Goal: Task Accomplishment & Management: Manage account settings

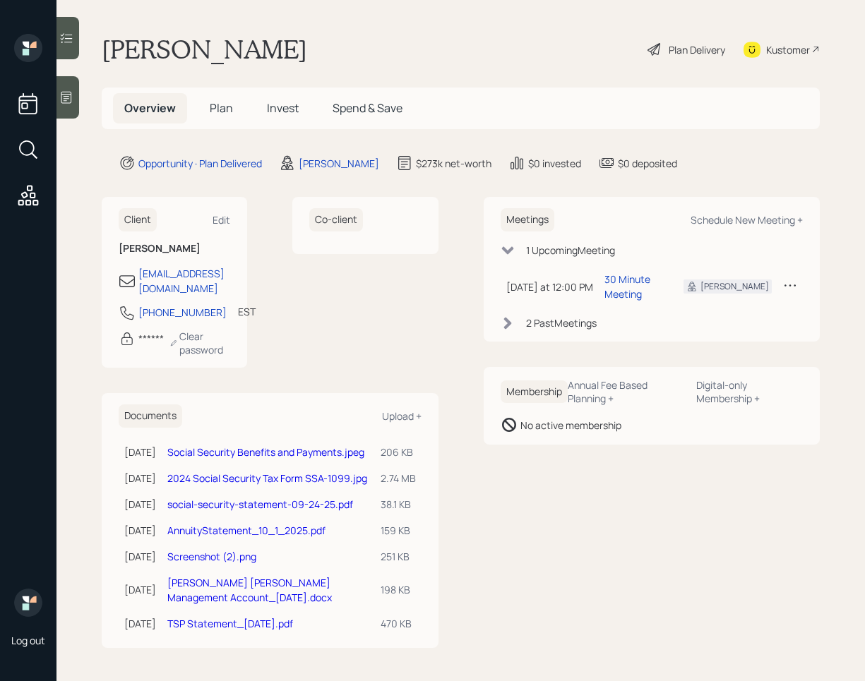
click at [669, 49] on div "Plan Delivery" at bounding box center [697, 49] width 56 height 15
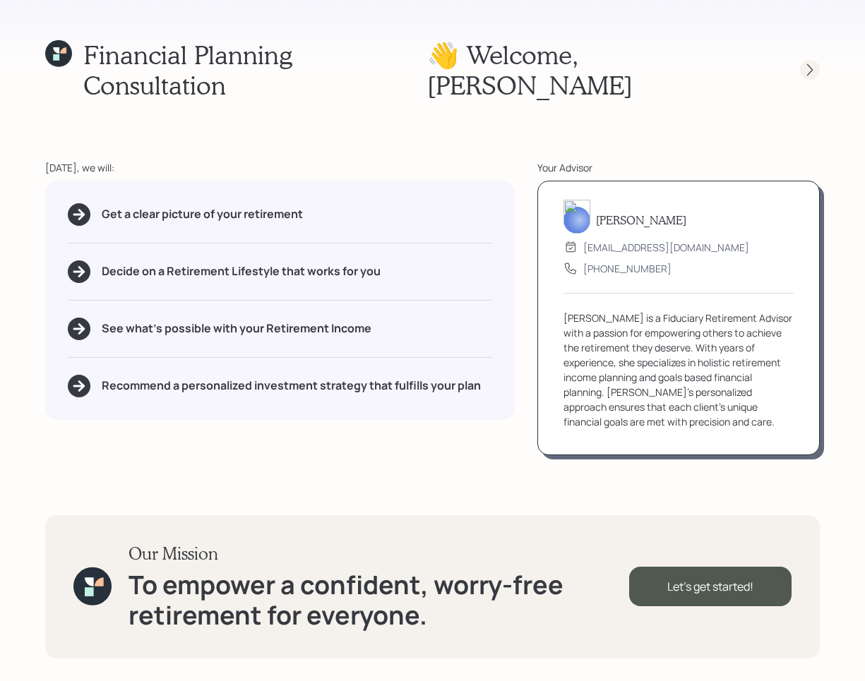
click at [806, 63] on icon at bounding box center [810, 70] width 14 height 14
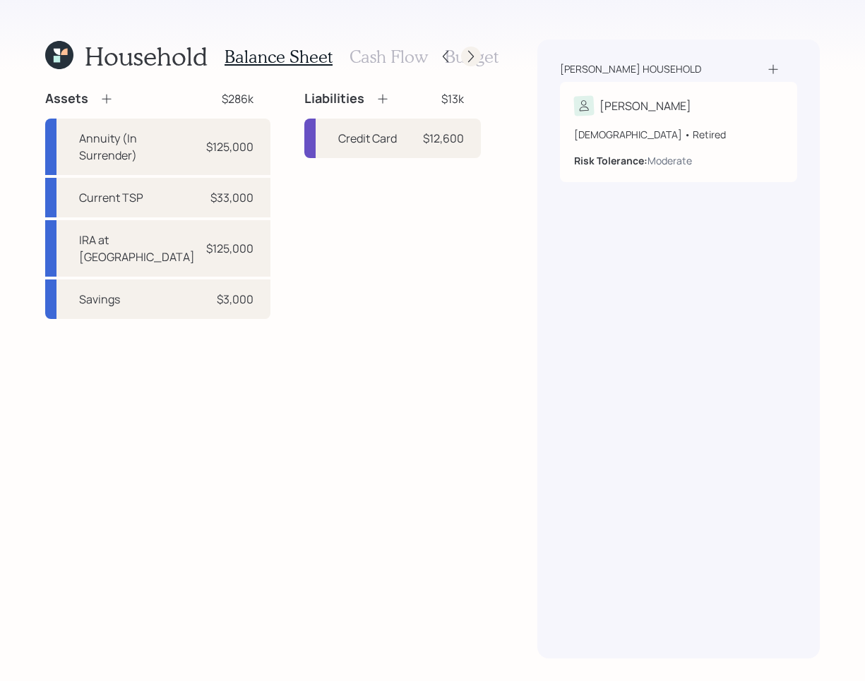
click at [474, 54] on icon at bounding box center [471, 56] width 14 height 14
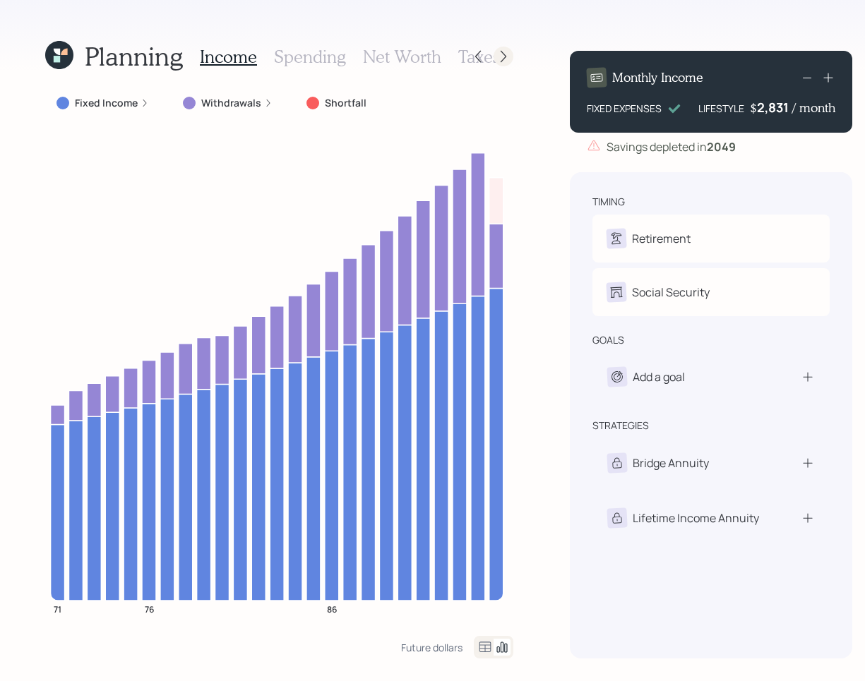
click at [497, 54] on icon at bounding box center [503, 56] width 14 height 14
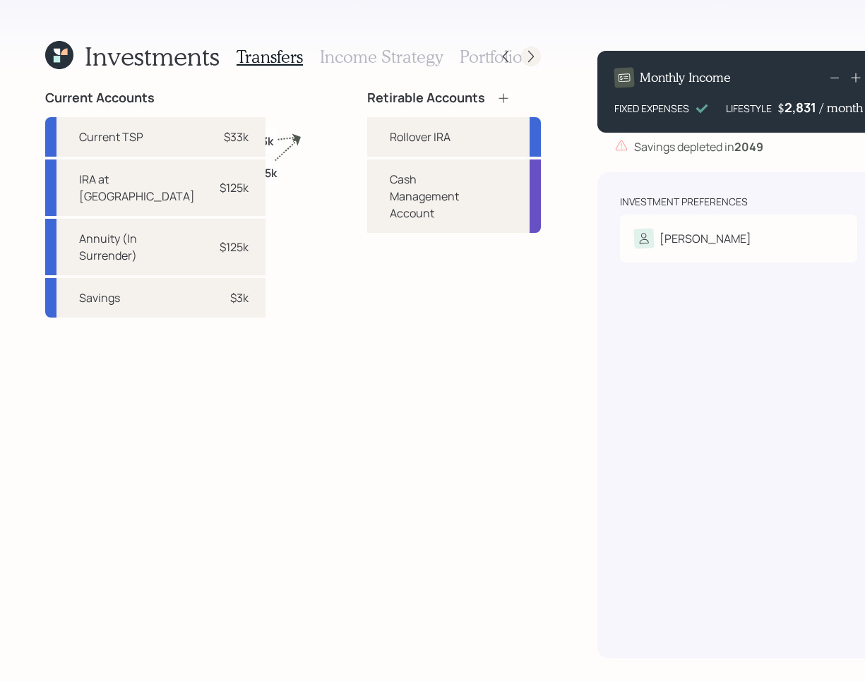
click at [524, 54] on icon at bounding box center [531, 56] width 14 height 14
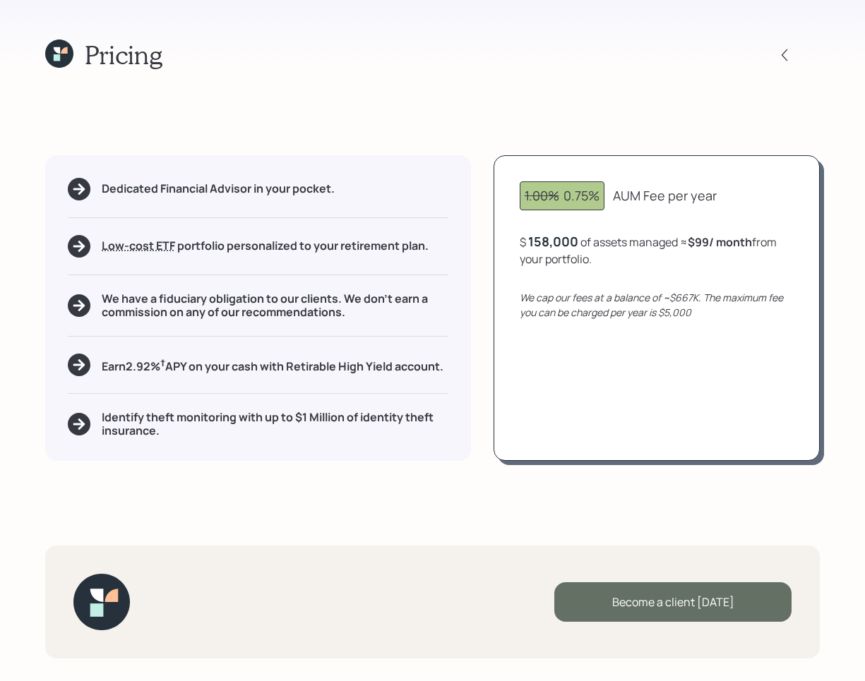
click at [715, 604] on div "Become a client [DATE]" at bounding box center [672, 603] width 237 height 40
click at [700, 599] on div "Go to Altruist" at bounding box center [672, 603] width 237 height 40
click at [695, 608] on div "Go to Altruist" at bounding box center [672, 603] width 237 height 40
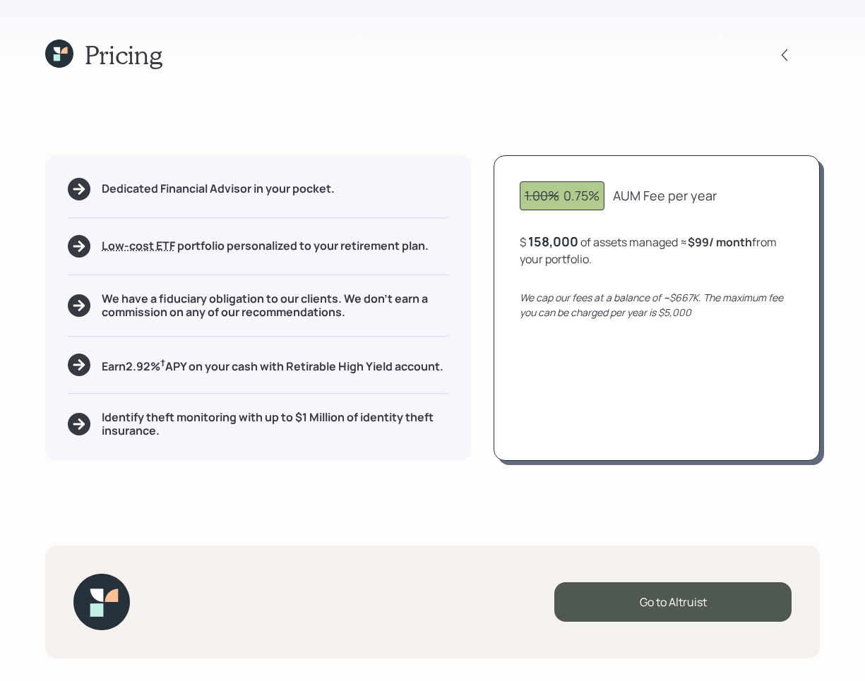
click at [63, 65] on icon at bounding box center [59, 54] width 28 height 28
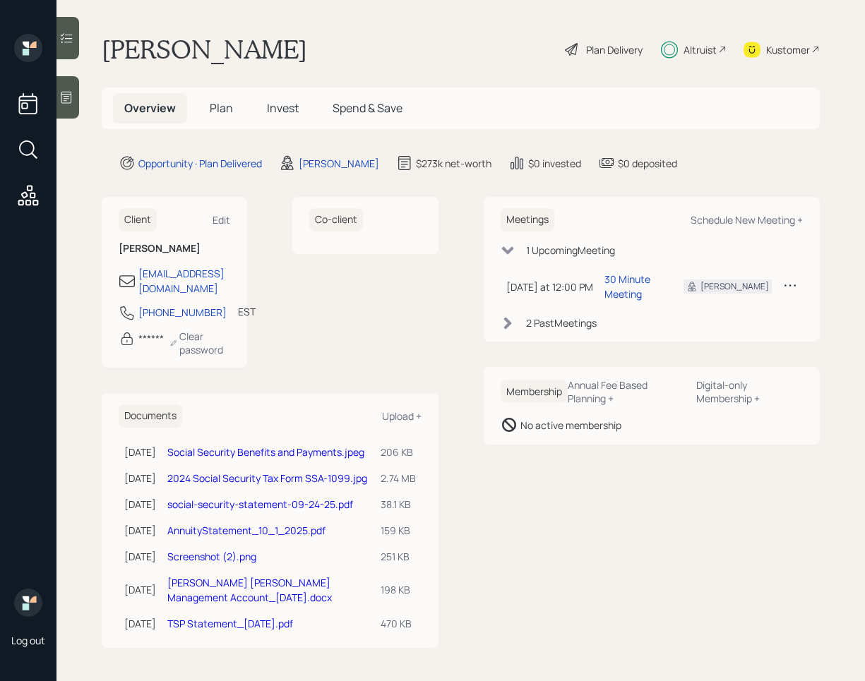
click at [151, 46] on h1 "[PERSON_NAME]" at bounding box center [204, 49] width 205 height 31
click at [150, 46] on h1 "[PERSON_NAME]" at bounding box center [204, 49] width 205 height 31
copy h1 "[PERSON_NAME]"
click at [236, 42] on h1 "[PERSON_NAME]" at bounding box center [204, 49] width 205 height 31
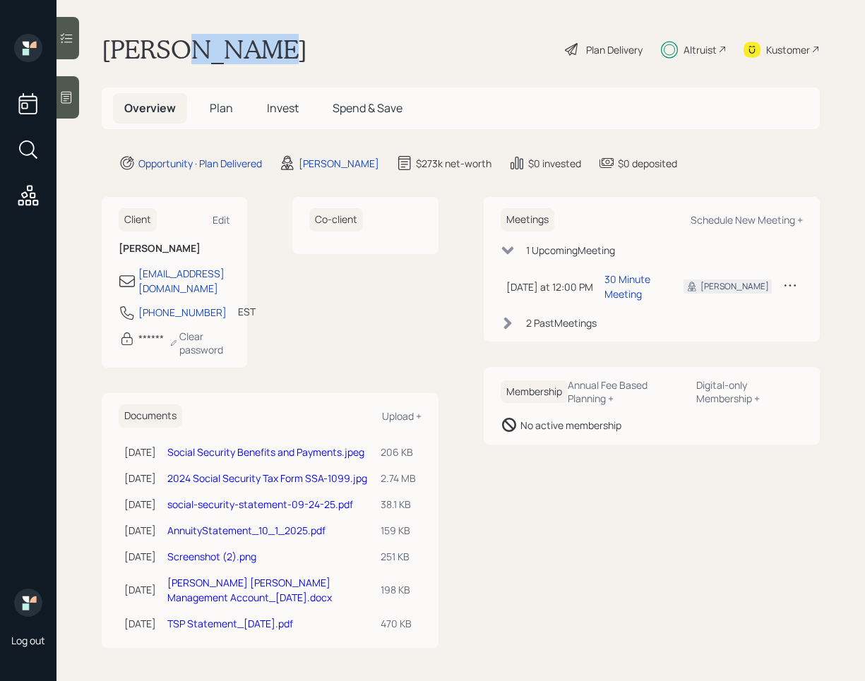
copy h1 "[PERSON_NAME]"
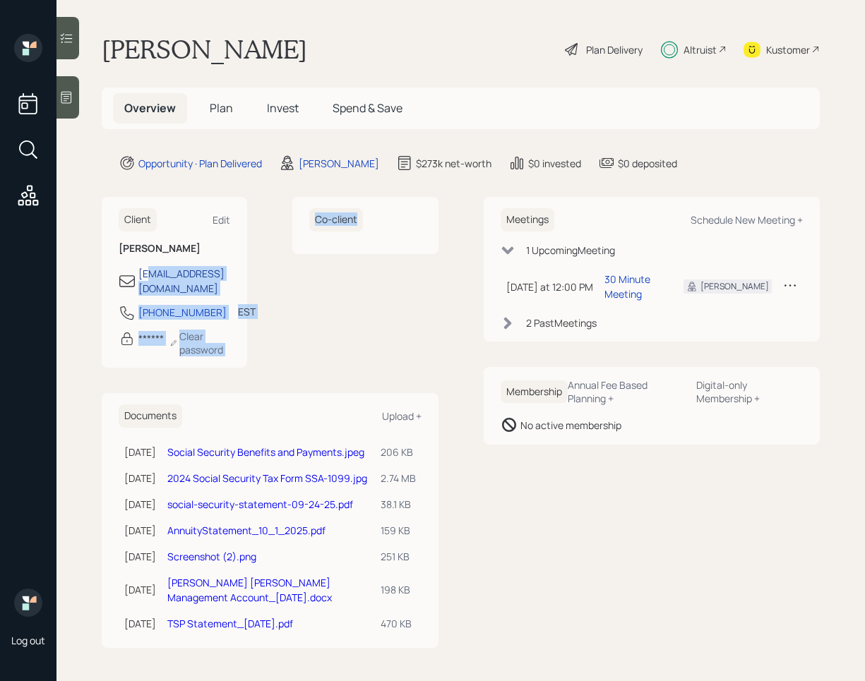
drag, startPoint x: 271, startPoint y: 275, endPoint x: 151, endPoint y: 274, distance: 120.0
click at [151, 274] on div "Client Edit [PERSON_NAME] [EMAIL_ADDRESS][DOMAIN_NAME] [PHONE_NUMBER] EST Curre…" at bounding box center [270, 282] width 337 height 171
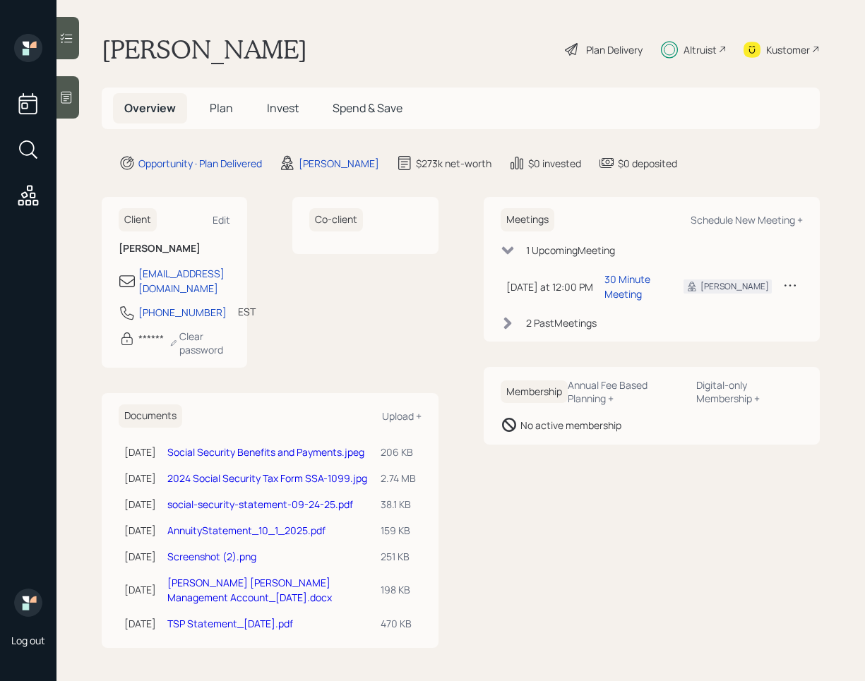
click at [265, 265] on div "Client Edit [PERSON_NAME] [EMAIL_ADDRESS][DOMAIN_NAME] [PHONE_NUMBER] EST Curre…" at bounding box center [270, 282] width 337 height 171
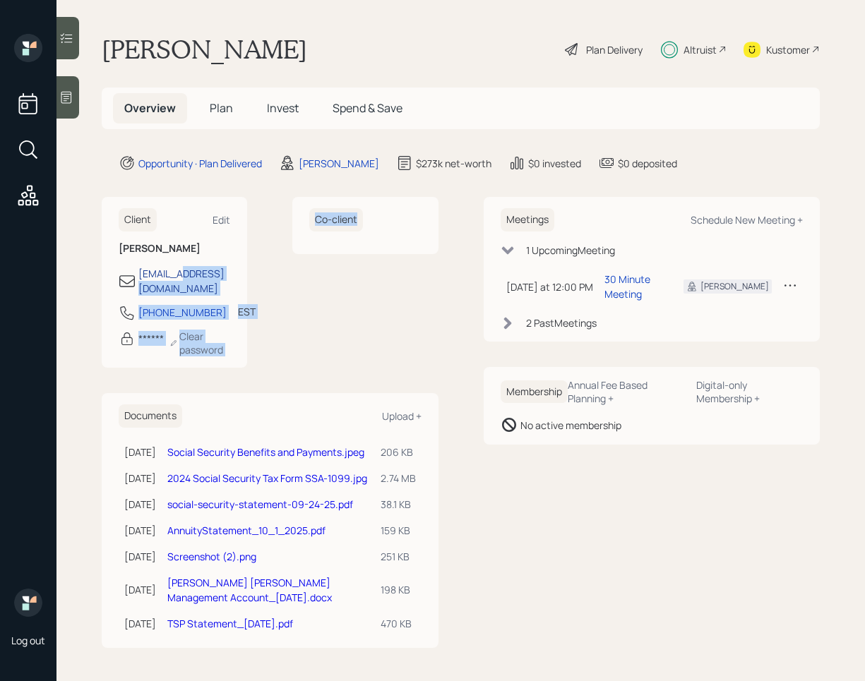
drag, startPoint x: 268, startPoint y: 273, endPoint x: 182, endPoint y: 271, distance: 85.4
click at [181, 274] on div "Client Edit [PERSON_NAME] [EMAIL_ADDRESS][DOMAIN_NAME] [PHONE_NUMBER] EST Curre…" at bounding box center [270, 282] width 337 height 171
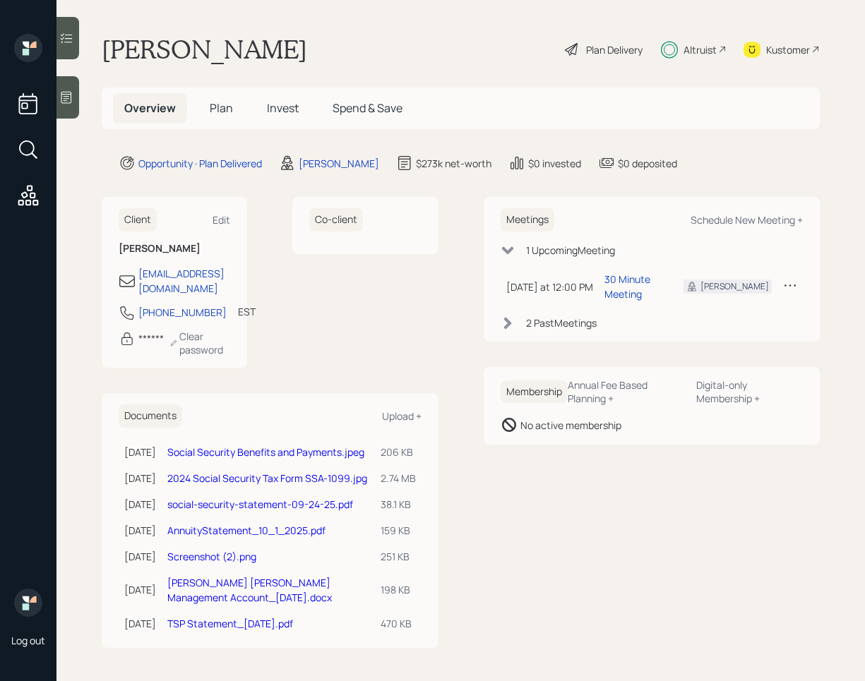
click at [263, 261] on div "Client Edit [PERSON_NAME] [EMAIL_ADDRESS][DOMAIN_NAME] [PHONE_NUMBER] EST Curre…" at bounding box center [270, 282] width 337 height 171
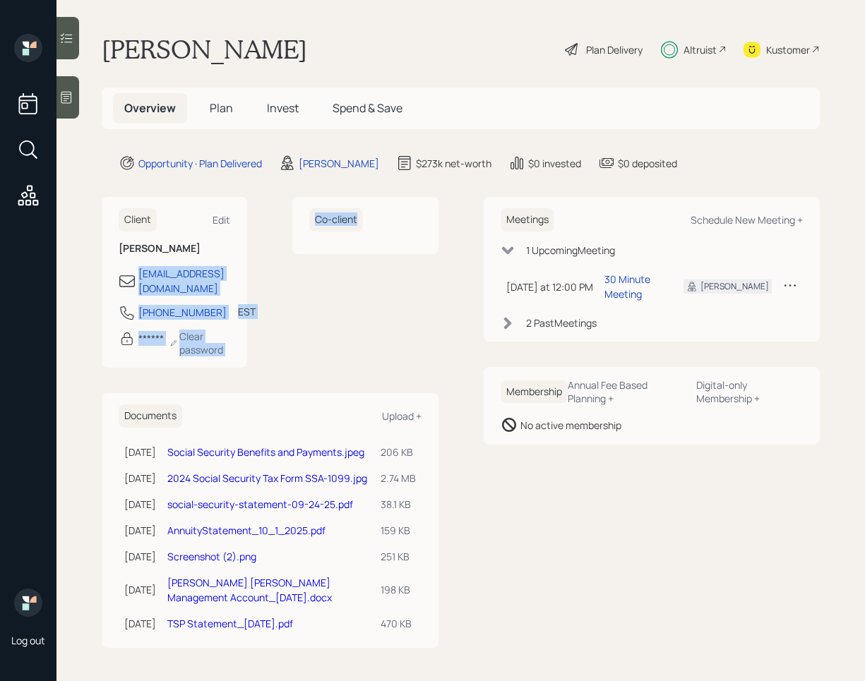
drag, startPoint x: 138, startPoint y: 275, endPoint x: 277, endPoint y: 275, distance: 139.1
click at [277, 275] on div "Client Edit [PERSON_NAME] [EMAIL_ADDRESS][DOMAIN_NAME] [PHONE_NUMBER] EST Curre…" at bounding box center [270, 282] width 337 height 171
copy div "[EMAIL_ADDRESS][DOMAIN_NAME] [PHONE_NUMBER] EST Currently 12:26 PM ****** Clear…"
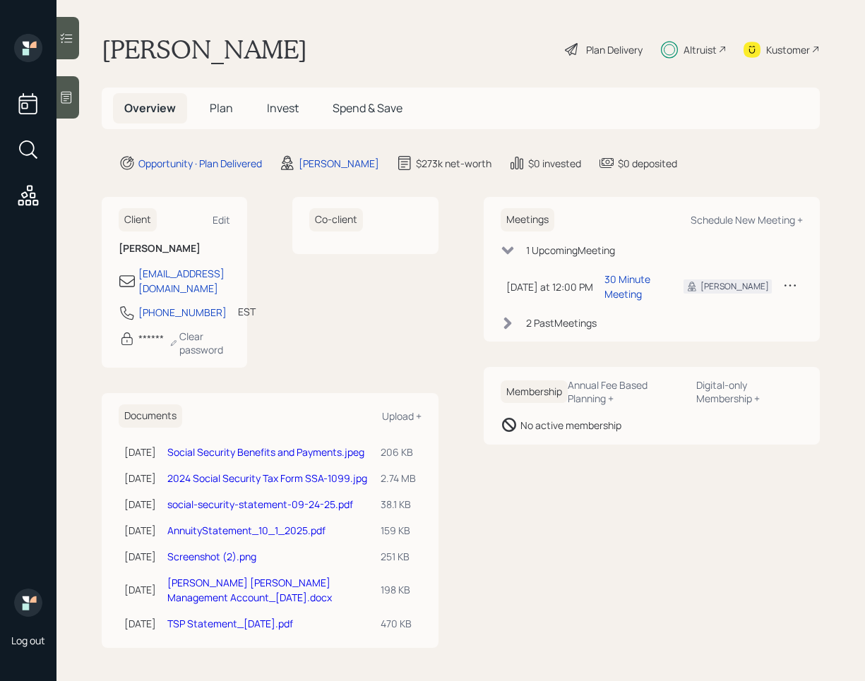
click at [221, 236] on div "Client Edit [PERSON_NAME] [EMAIL_ADDRESS][DOMAIN_NAME] [PHONE_NUMBER] EST Curre…" at bounding box center [174, 282] width 145 height 171
drag, startPoint x: 138, startPoint y: 275, endPoint x: 266, endPoint y: 273, distance: 128.5
click at [230, 273] on div "[EMAIL_ADDRESS][DOMAIN_NAME]" at bounding box center [175, 281] width 112 height 30
copy div "[EMAIL_ADDRESS][DOMAIN_NAME]"
drag, startPoint x: 167, startPoint y: 316, endPoint x: 140, endPoint y: 299, distance: 32.3
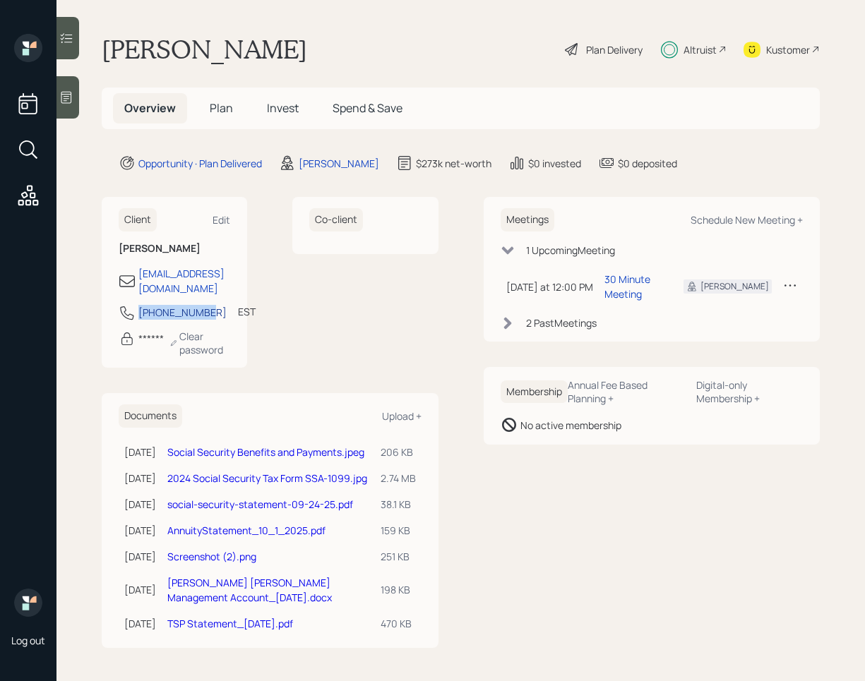
click at [140, 305] on div "[PHONE_NUMBER]" at bounding box center [182, 312] width 88 height 15
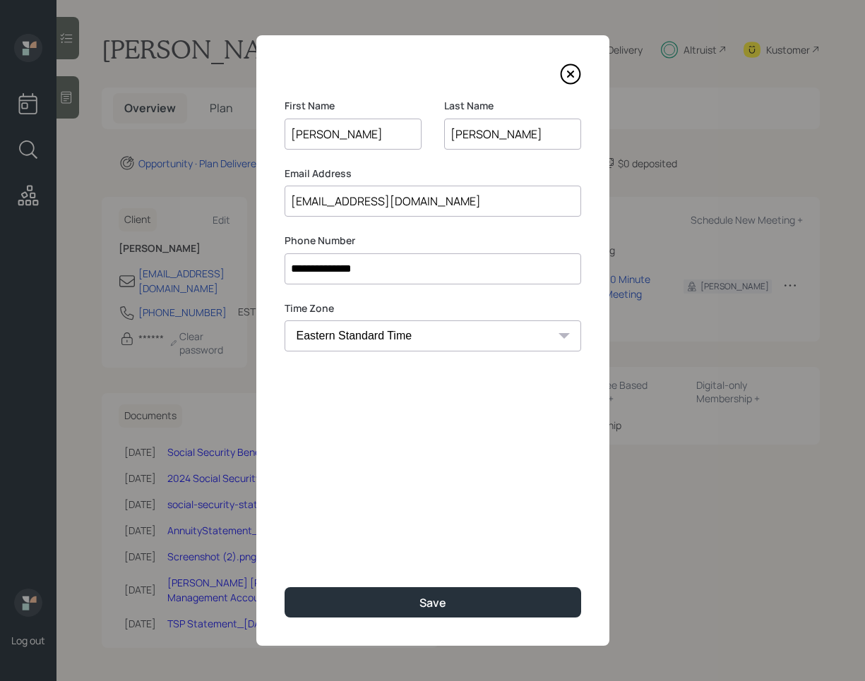
click at [388, 267] on input "**********" at bounding box center [433, 268] width 297 height 31
click at [563, 79] on icon at bounding box center [570, 74] width 21 height 21
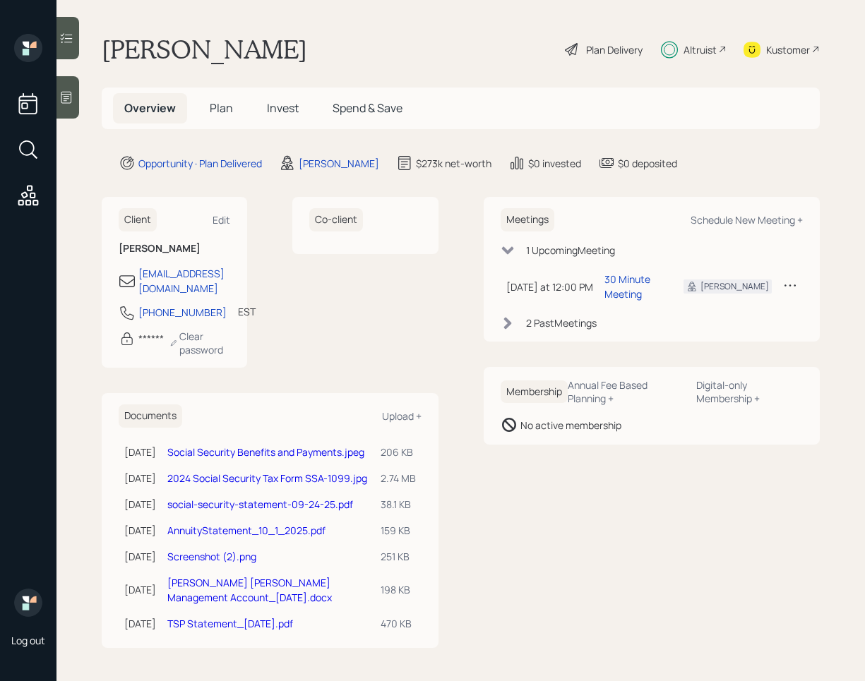
click at [279, 109] on span "Invest" at bounding box center [283, 108] width 32 height 16
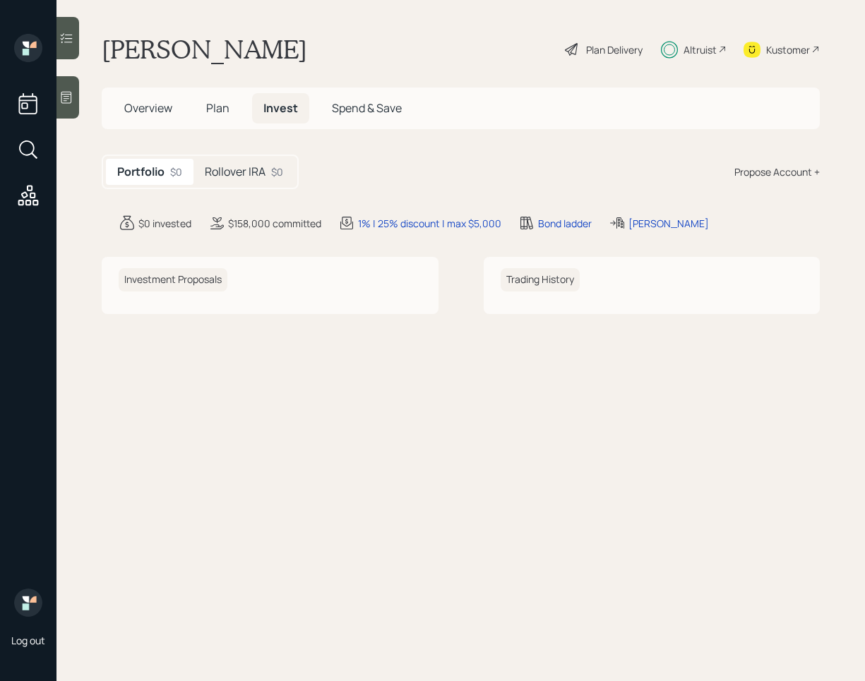
click at [219, 104] on span "Plan" at bounding box center [217, 108] width 23 height 16
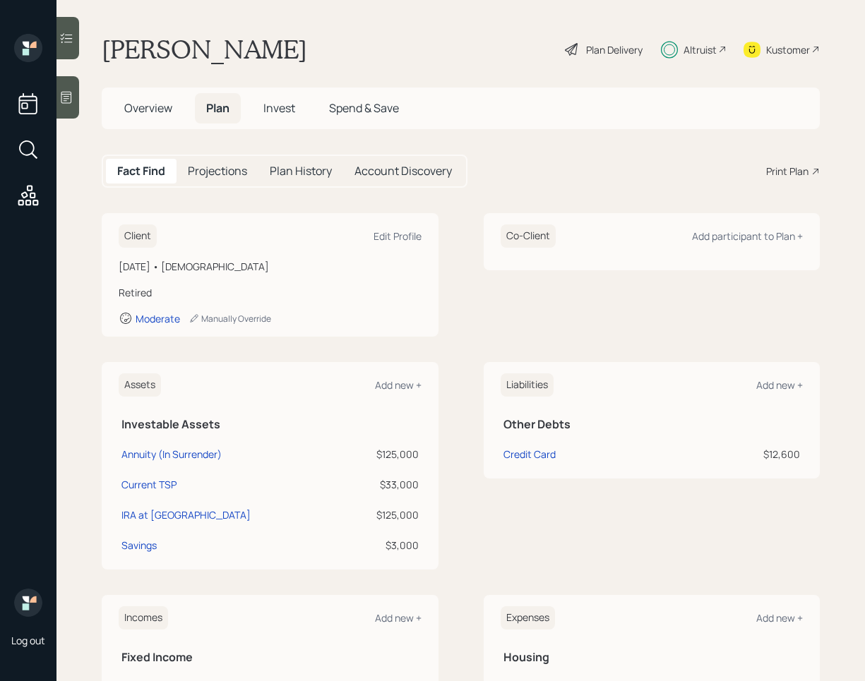
click at [275, 108] on span "Invest" at bounding box center [279, 108] width 32 height 16
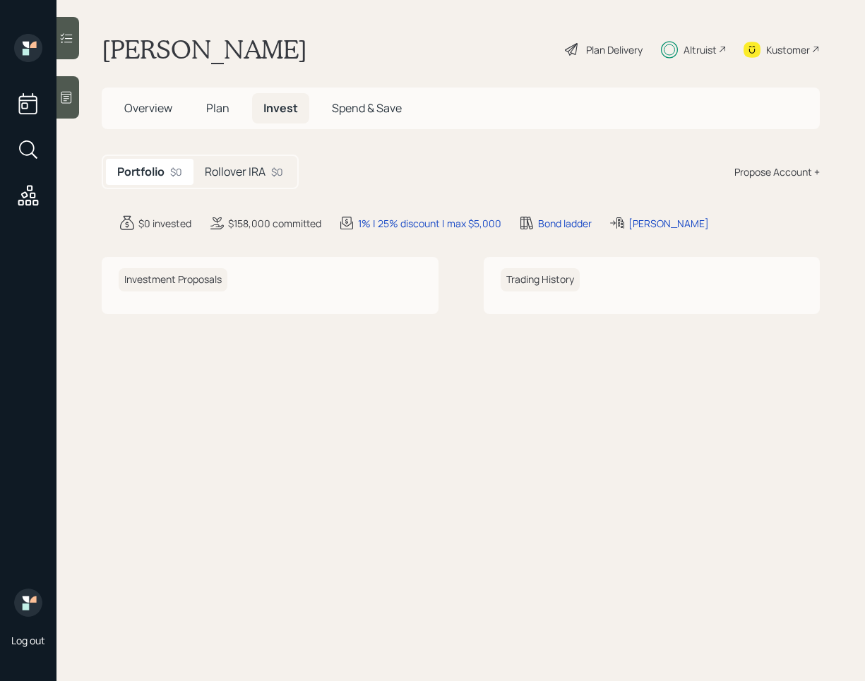
click at [219, 110] on span "Plan" at bounding box center [217, 108] width 23 height 16
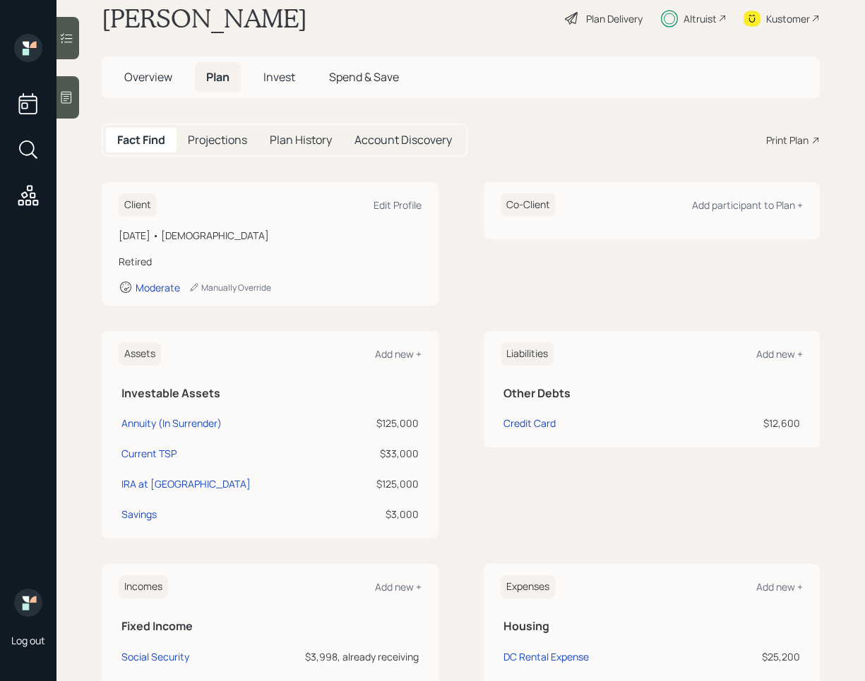
scroll to position [39, 0]
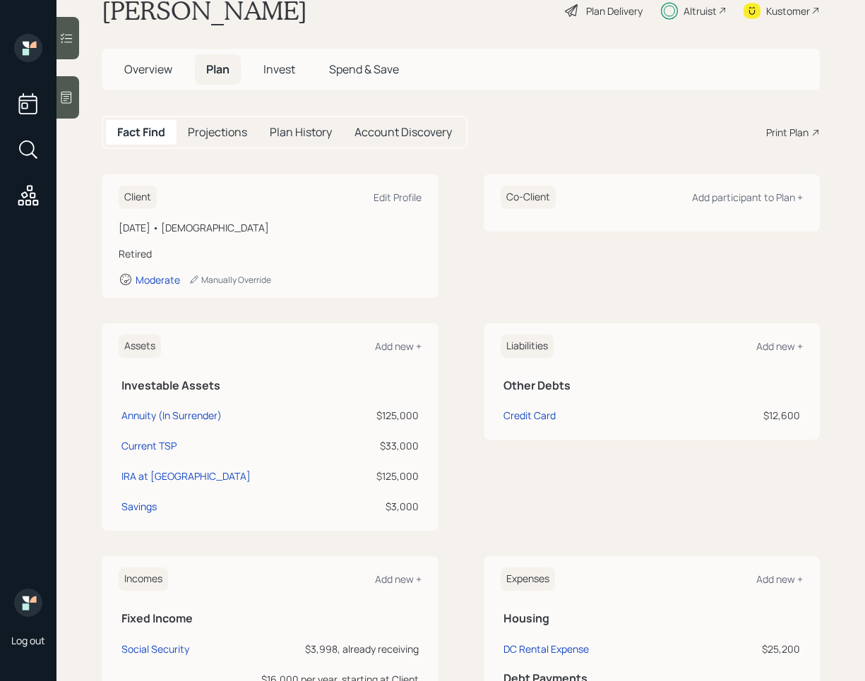
click at [168, 68] on span "Overview" at bounding box center [148, 69] width 48 height 16
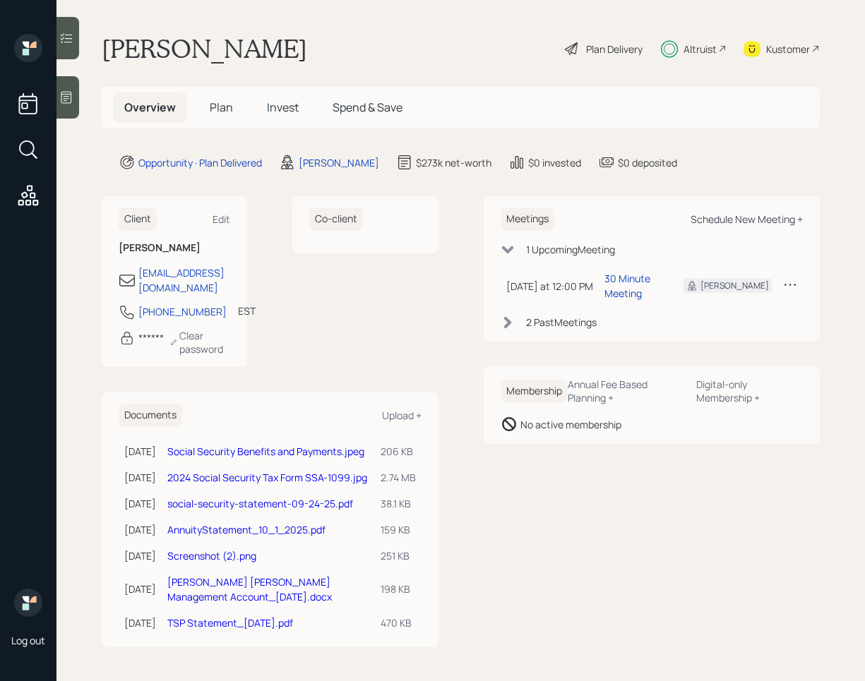
click at [714, 213] on div "Schedule New Meeting +" at bounding box center [747, 219] width 112 height 13
select select "8b79112e-3cfb-44f9-89e7-15267fe946c1"
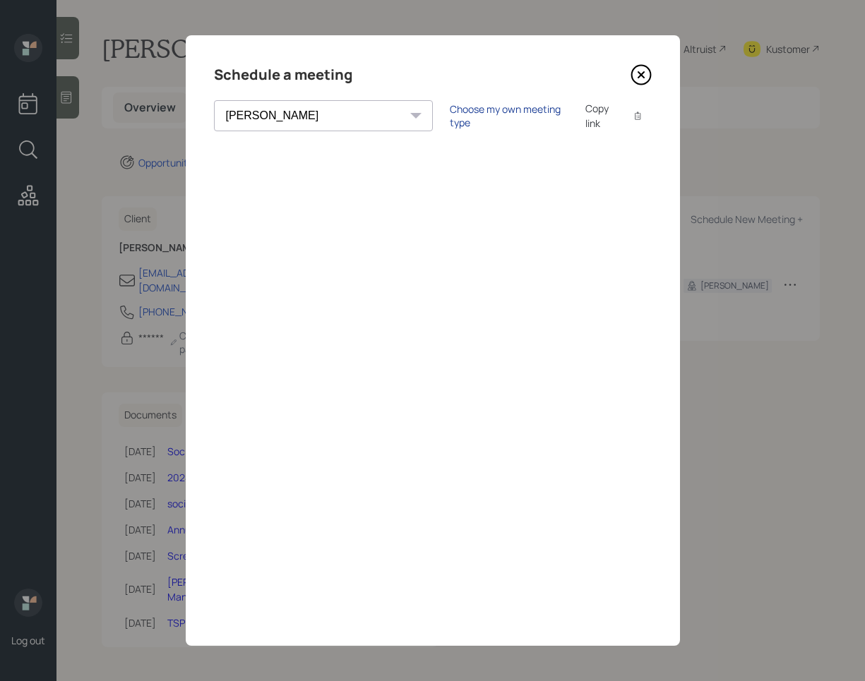
click at [450, 112] on div "Choose my own meeting type" at bounding box center [509, 115] width 119 height 27
click at [641, 76] on icon at bounding box center [641, 75] width 6 height 6
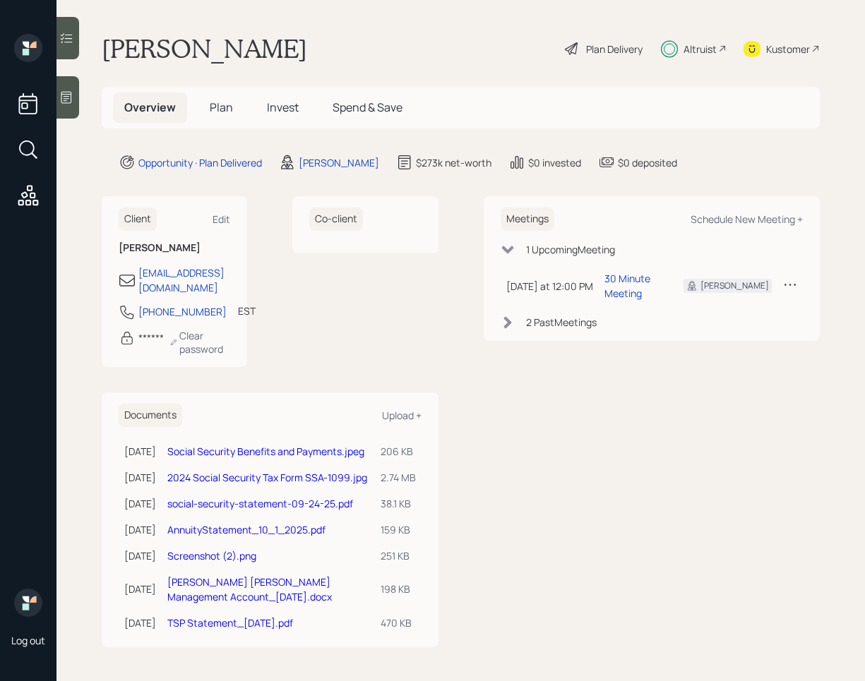
click at [277, 100] on span "Invest" at bounding box center [283, 108] width 32 height 16
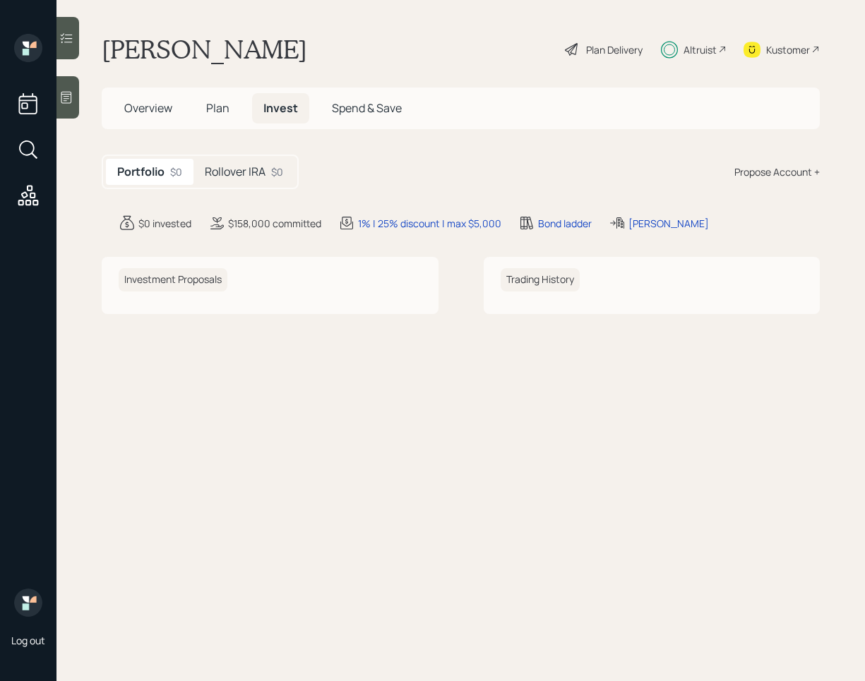
click at [247, 159] on div "Rollover IRA $0" at bounding box center [243, 172] width 101 height 26
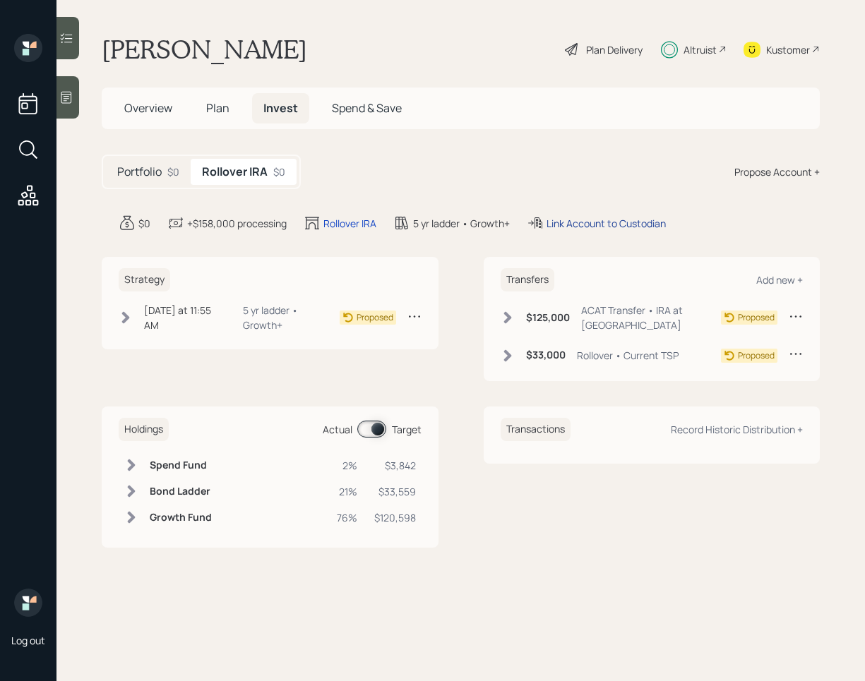
click at [602, 222] on div "Link Account to Custodian" at bounding box center [606, 223] width 119 height 15
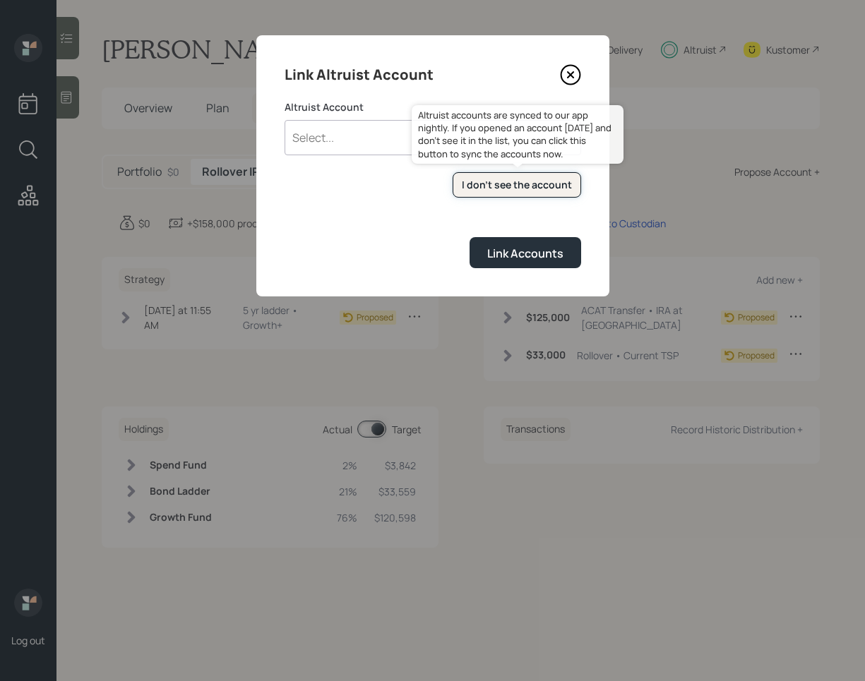
click at [508, 187] on div "I don't see the account" at bounding box center [517, 185] width 110 height 14
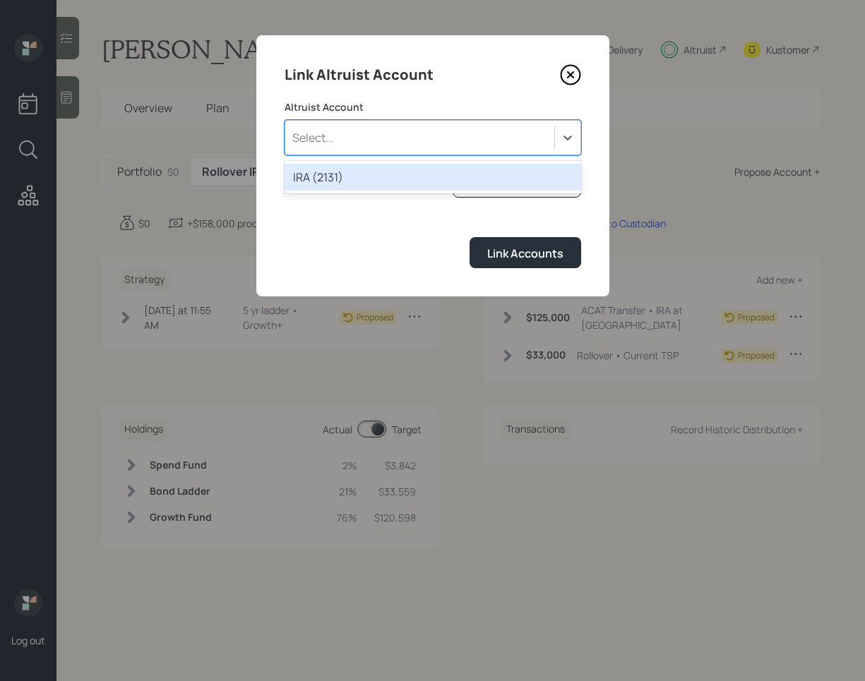
click at [510, 143] on div "Select..." at bounding box center [419, 138] width 269 height 24
click at [419, 181] on div "IRA (2131)" at bounding box center [433, 177] width 297 height 27
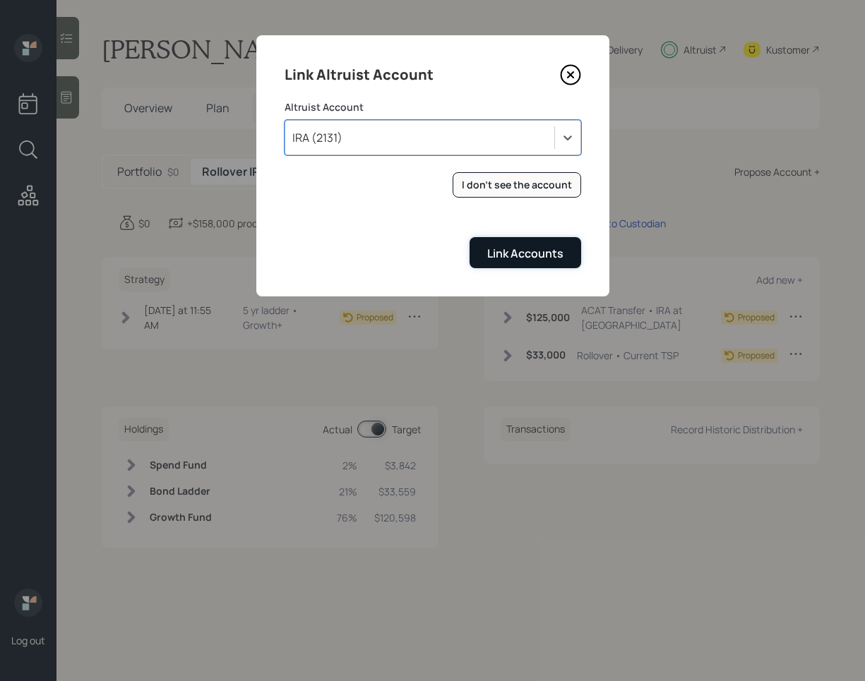
click at [528, 258] on div "Link Accounts" at bounding box center [525, 254] width 76 height 16
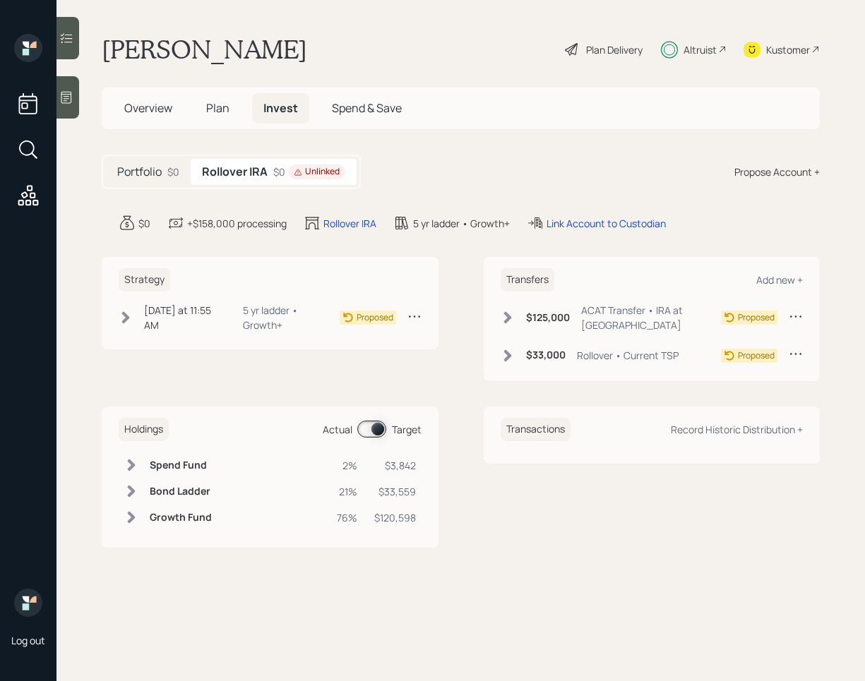
click at [507, 322] on icon at bounding box center [507, 318] width 8 height 12
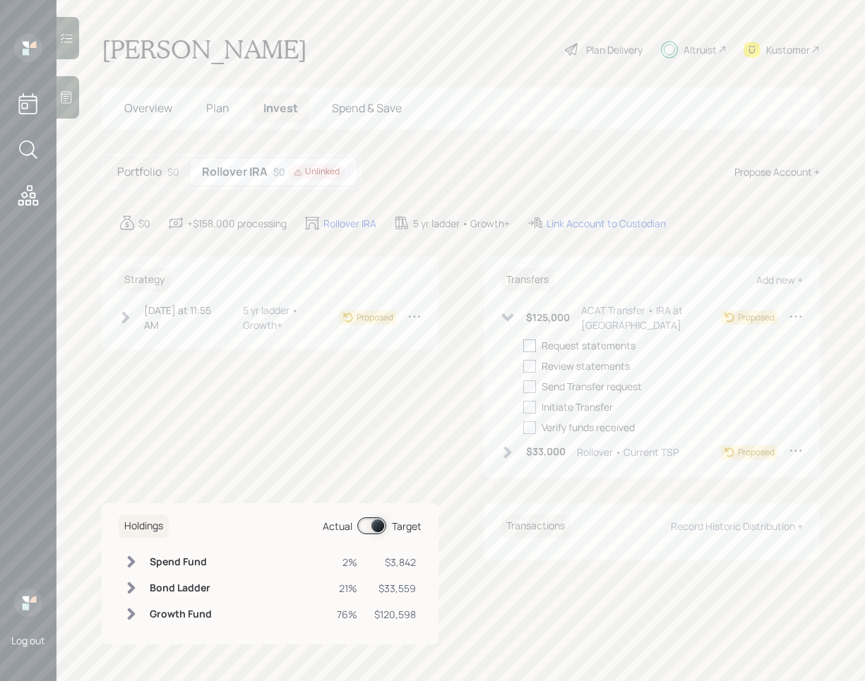
click at [532, 348] on div at bounding box center [529, 346] width 13 height 13
click at [523, 346] on input "checkbox" at bounding box center [523, 345] width 1 height 1
checkbox input "true"
click at [506, 452] on icon at bounding box center [508, 453] width 14 height 14
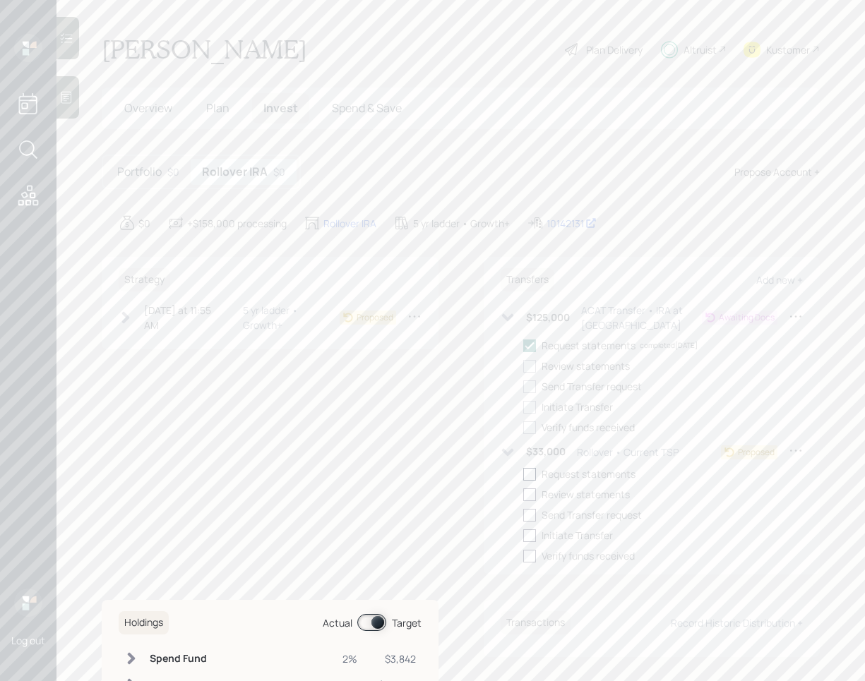
click at [526, 472] on div at bounding box center [529, 474] width 13 height 13
click at [523, 474] on input "checkbox" at bounding box center [523, 474] width 1 height 1
checkbox input "true"
click at [343, 426] on div "Strategy [DATE] at 11:55 AM [DATE] 11:55 AM EDT 5 yr ladder • Growth+ Proposed" at bounding box center [270, 416] width 337 height 318
